Goal: Navigation & Orientation: Find specific page/section

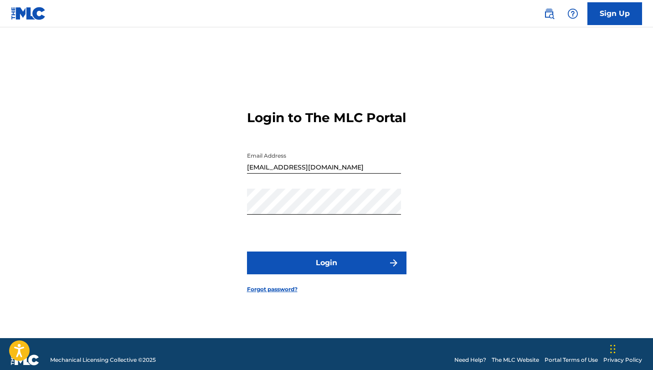
click at [386, 272] on button "Login" at bounding box center [327, 263] width 160 height 23
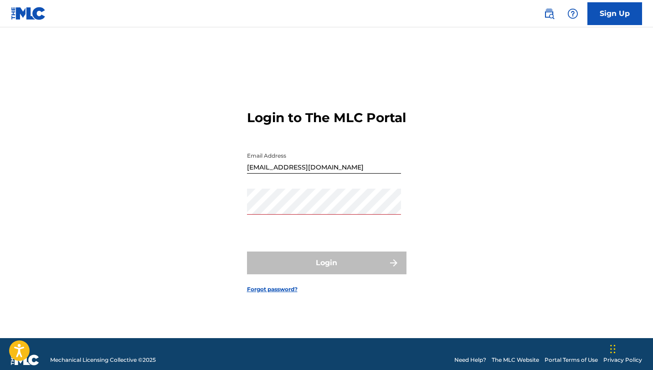
click at [255, 294] on link "Forgot password?" at bounding box center [272, 289] width 51 height 8
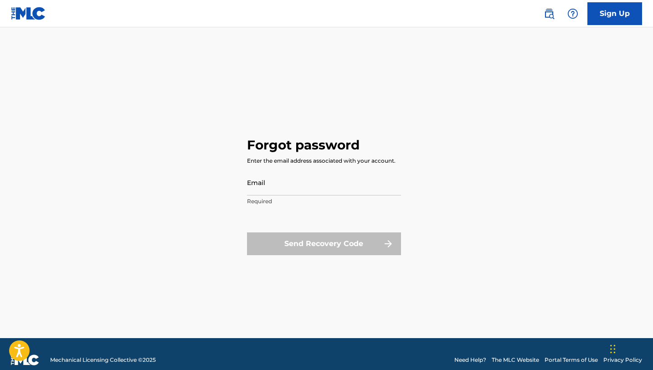
click at [261, 186] on input "Email" at bounding box center [324, 183] width 154 height 26
type input "[EMAIL_ADDRESS][DOMAIN_NAME]"
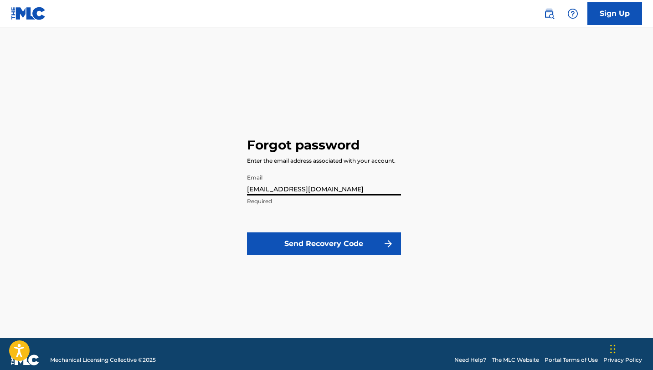
click at [329, 240] on button "Send Recovery Code" at bounding box center [324, 244] width 154 height 23
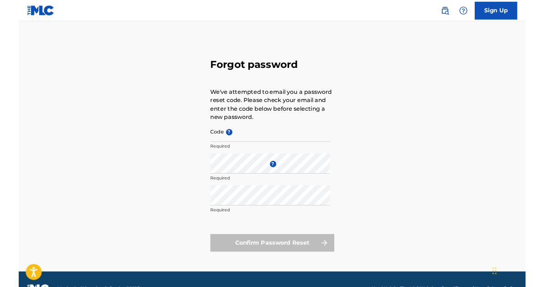
scroll to position [28, 0]
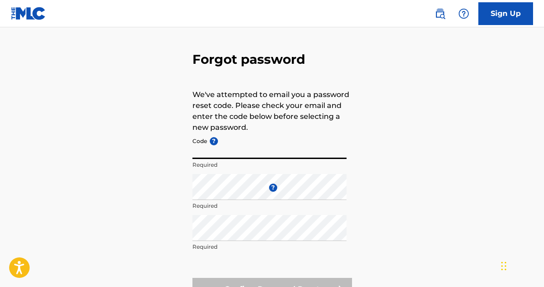
click at [236, 145] on input "Code ?" at bounding box center [269, 146] width 154 height 26
paste input "7669c4dd1b463501a13b9d3e643a"
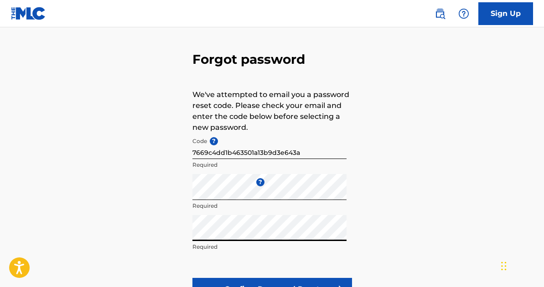
click at [192, 278] on button "Confirm Password Reset" at bounding box center [272, 289] width 160 height 23
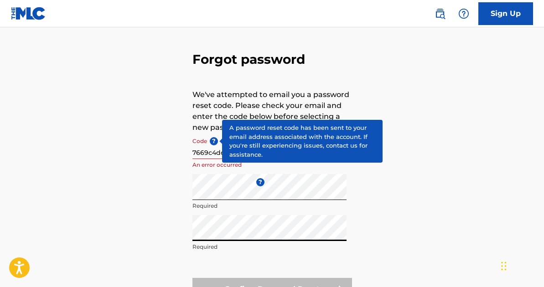
click at [212, 142] on span "?" at bounding box center [214, 141] width 8 height 8
click at [212, 142] on input "7669c4dd1b463501a13b9d3e643a" at bounding box center [269, 146] width 154 height 26
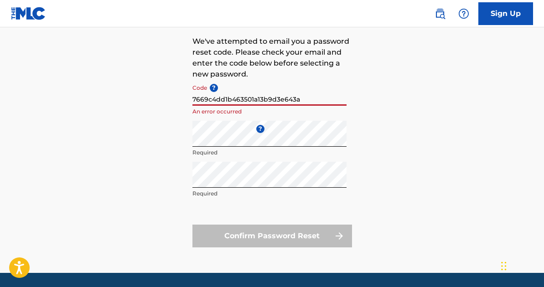
scroll to position [98, 0]
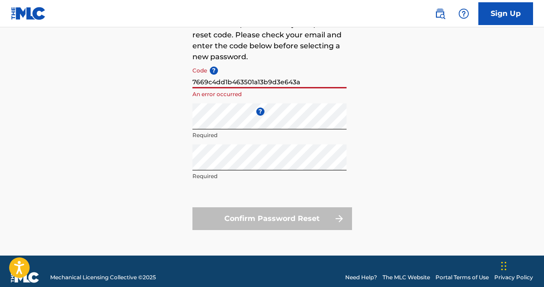
click at [302, 79] on input "7669c4dd1b463501a13b9d3e643a" at bounding box center [269, 75] width 154 height 26
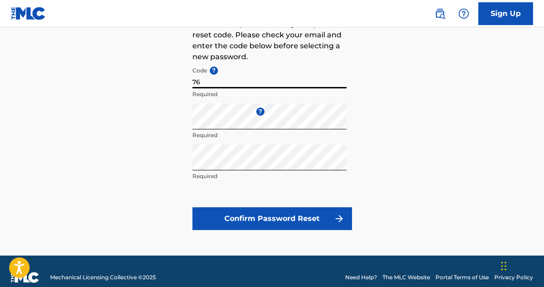
type input "7"
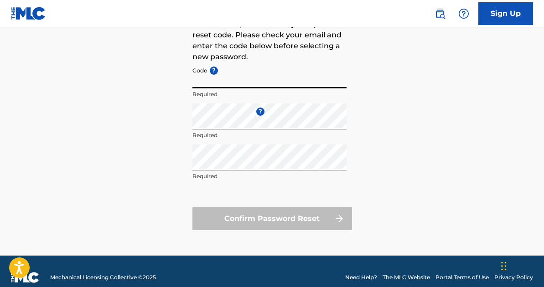
paste input "7669c4dd1b463501a13b9d3e643a"
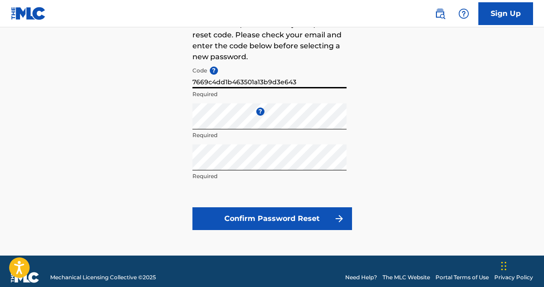
type input "7669c4dd1b463501a13b9d3e643"
click at [247, 80] on input "7669c4dd1b463501a13b9d3e643" at bounding box center [269, 75] width 154 height 26
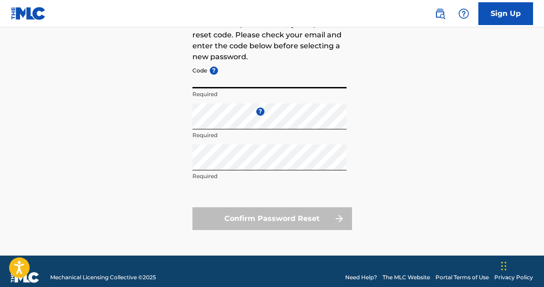
click at [203, 85] on input "Code ?" at bounding box center [269, 75] width 154 height 26
paste input "FP_7669c4dd1b463501a13b9d3e643a"
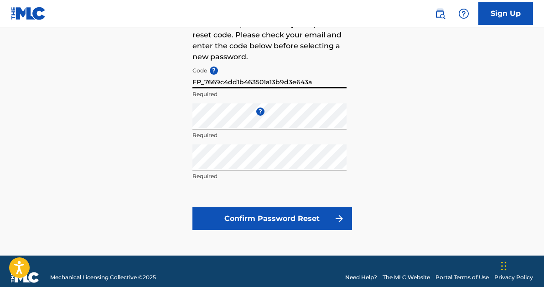
type input "FP_7669c4dd1b463501a13b9d3e643a"
click at [239, 214] on button "Confirm Password Reset" at bounding box center [272, 218] width 160 height 23
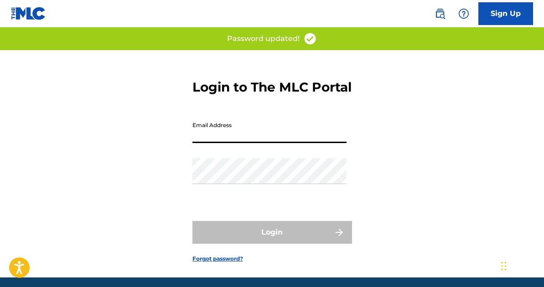
click at [238, 143] on input "Email Address" at bounding box center [269, 130] width 154 height 26
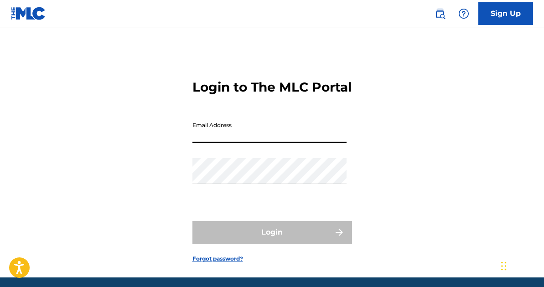
type input "[EMAIL_ADDRESS][DOMAIN_NAME]"
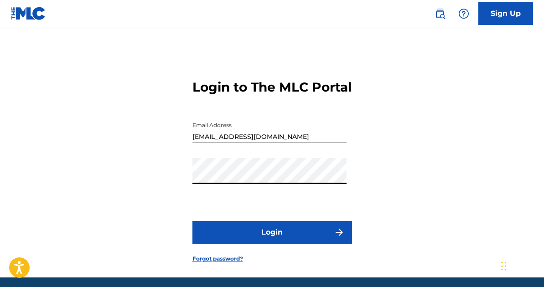
click at [192, 221] on button "Login" at bounding box center [272, 232] width 160 height 23
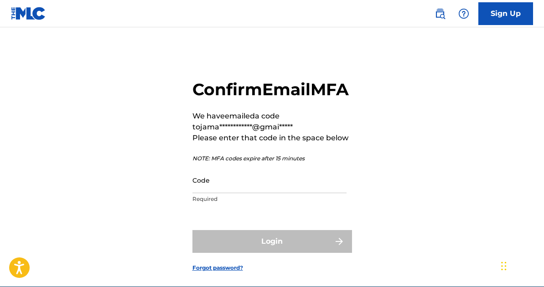
click at [207, 193] on input "Code" at bounding box center [269, 180] width 154 height 26
paste input "624371"
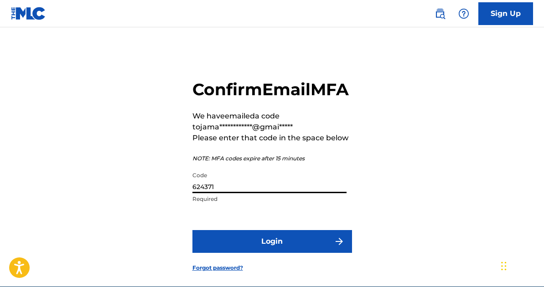
type input "624371"
click at [238, 253] on button "Login" at bounding box center [272, 241] width 160 height 23
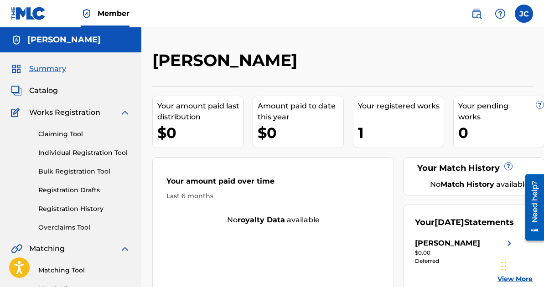
click at [47, 94] on span "Catalog" at bounding box center [43, 90] width 29 height 11
